Goal: Find specific page/section: Find specific page/section

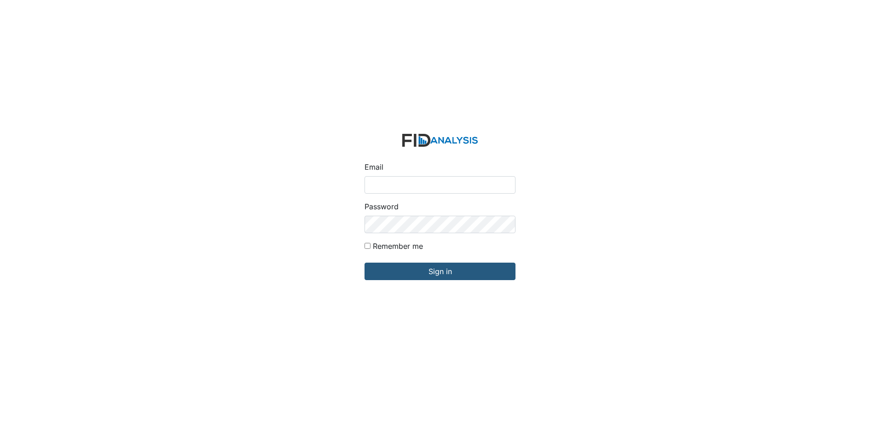
click at [401, 186] on input "Email" at bounding box center [440, 184] width 151 height 17
type input "[EMAIL_ADDRESS][DOMAIN_NAME]"
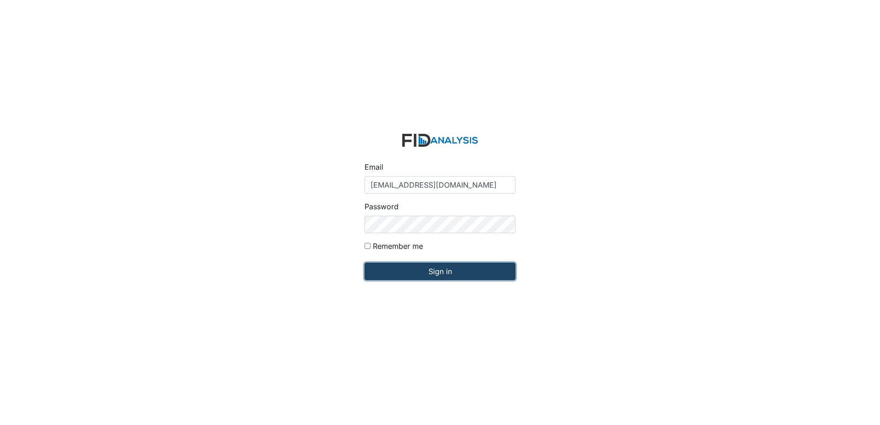
click at [432, 267] on input "Sign in" at bounding box center [440, 271] width 151 height 17
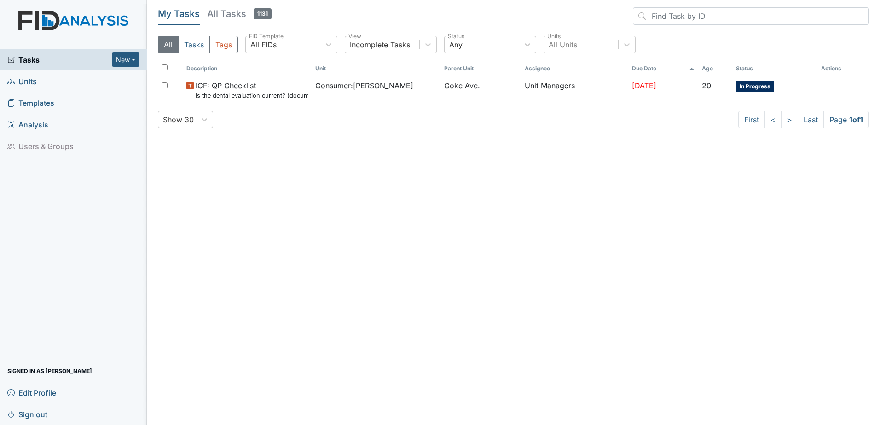
click at [30, 76] on span "Units" at bounding box center [21, 81] width 29 height 14
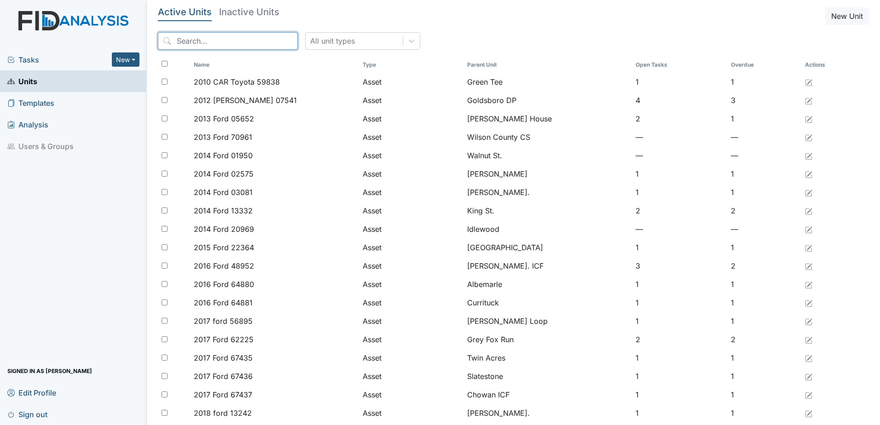
click at [214, 43] on input "search" at bounding box center [228, 40] width 140 height 17
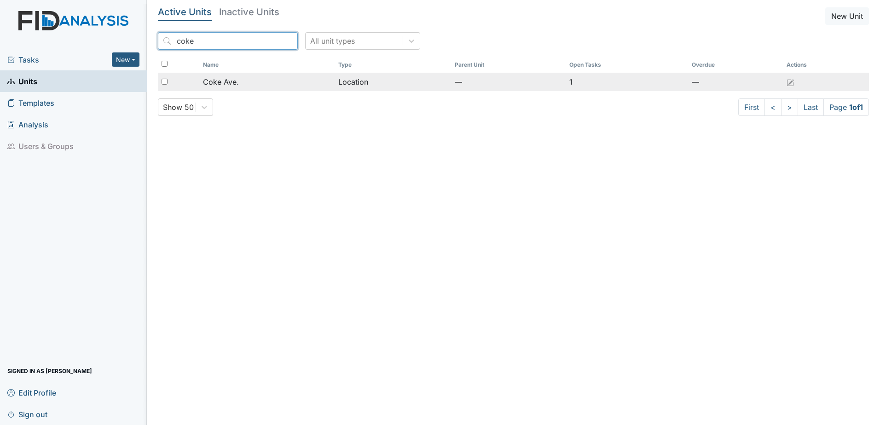
type input "coke"
click at [243, 79] on div "Coke Ave." at bounding box center [266, 81] width 127 height 11
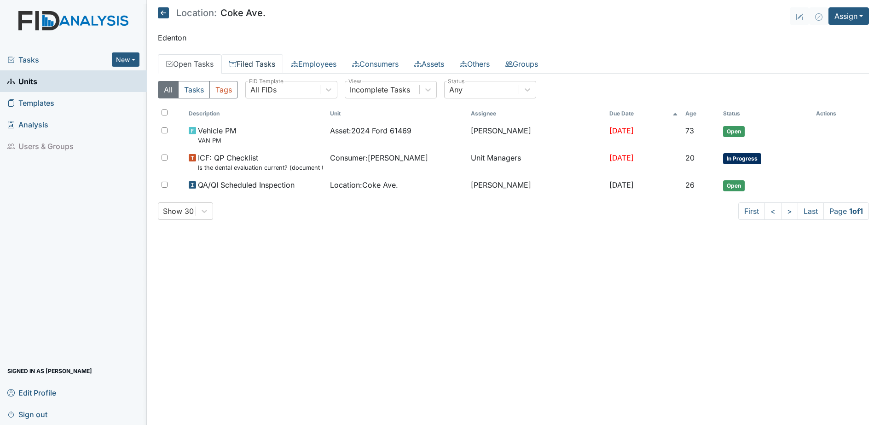
click at [261, 64] on link "Filed Tasks" at bounding box center [252, 63] width 62 height 19
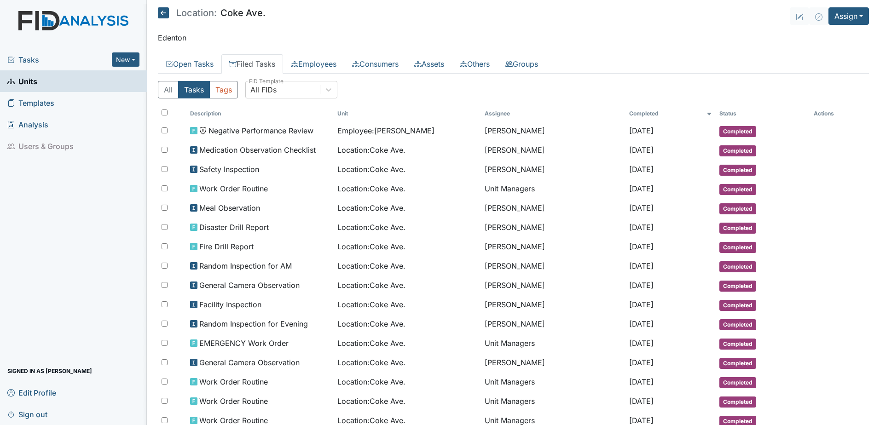
click at [160, 15] on icon at bounding box center [163, 12] width 11 height 11
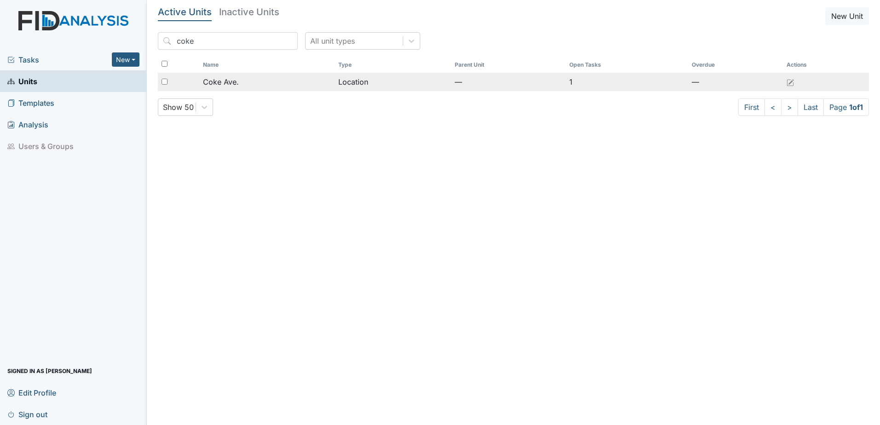
click at [236, 85] on span "Coke Ave." at bounding box center [221, 81] width 36 height 11
